Goal: Find specific page/section

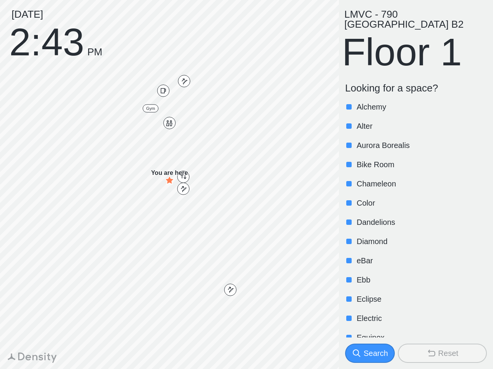
click at [411, 102] on p "Alchemy" at bounding box center [420, 107] width 129 height 11
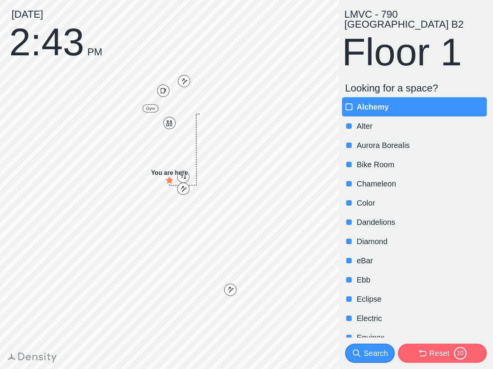
click at [411, 121] on p "Alter" at bounding box center [420, 126] width 129 height 11
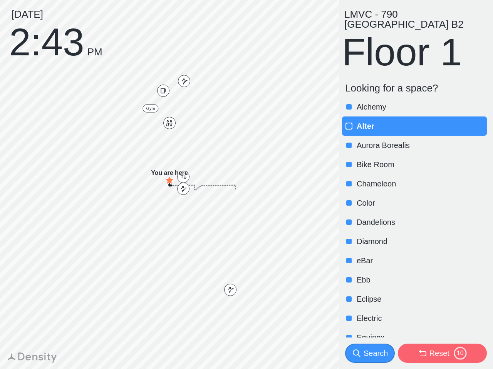
click at [411, 140] on p "Aurora Borealis" at bounding box center [420, 145] width 129 height 11
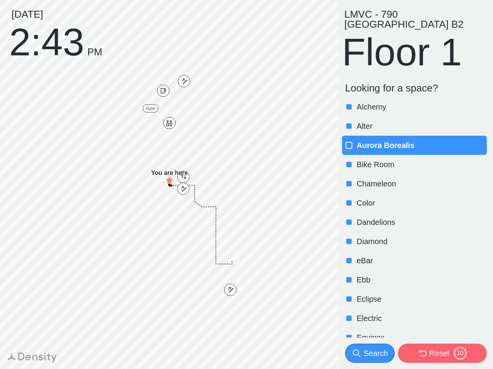
click at [411, 159] on p "Bike Room" at bounding box center [420, 164] width 129 height 11
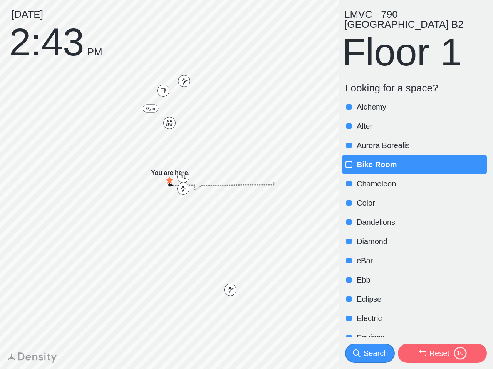
click at [411, 179] on p "Chameleon" at bounding box center [420, 184] width 129 height 11
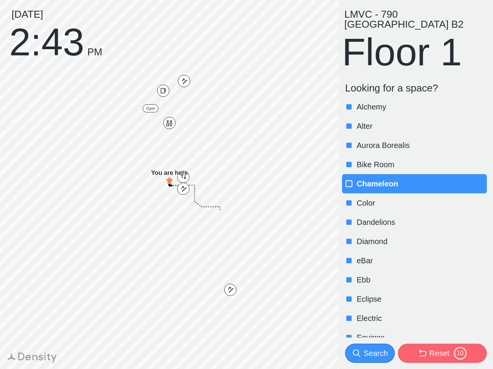
click at [411, 198] on p "Color" at bounding box center [420, 203] width 129 height 11
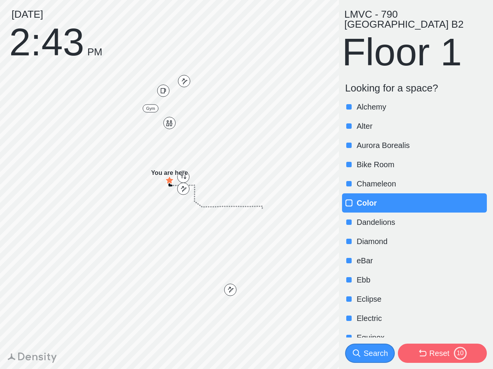
click at [411, 217] on p "Dandelions" at bounding box center [420, 222] width 129 height 11
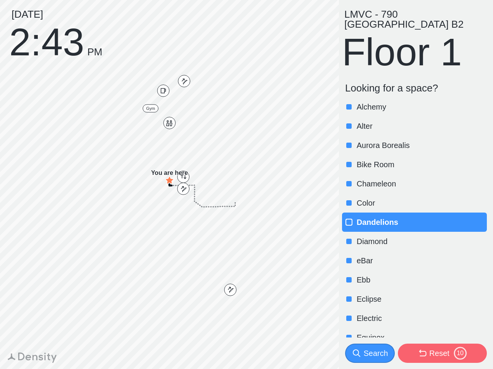
click at [411, 236] on p "Diamond" at bounding box center [420, 241] width 129 height 11
